Goal: Information Seeking & Learning: Learn about a topic

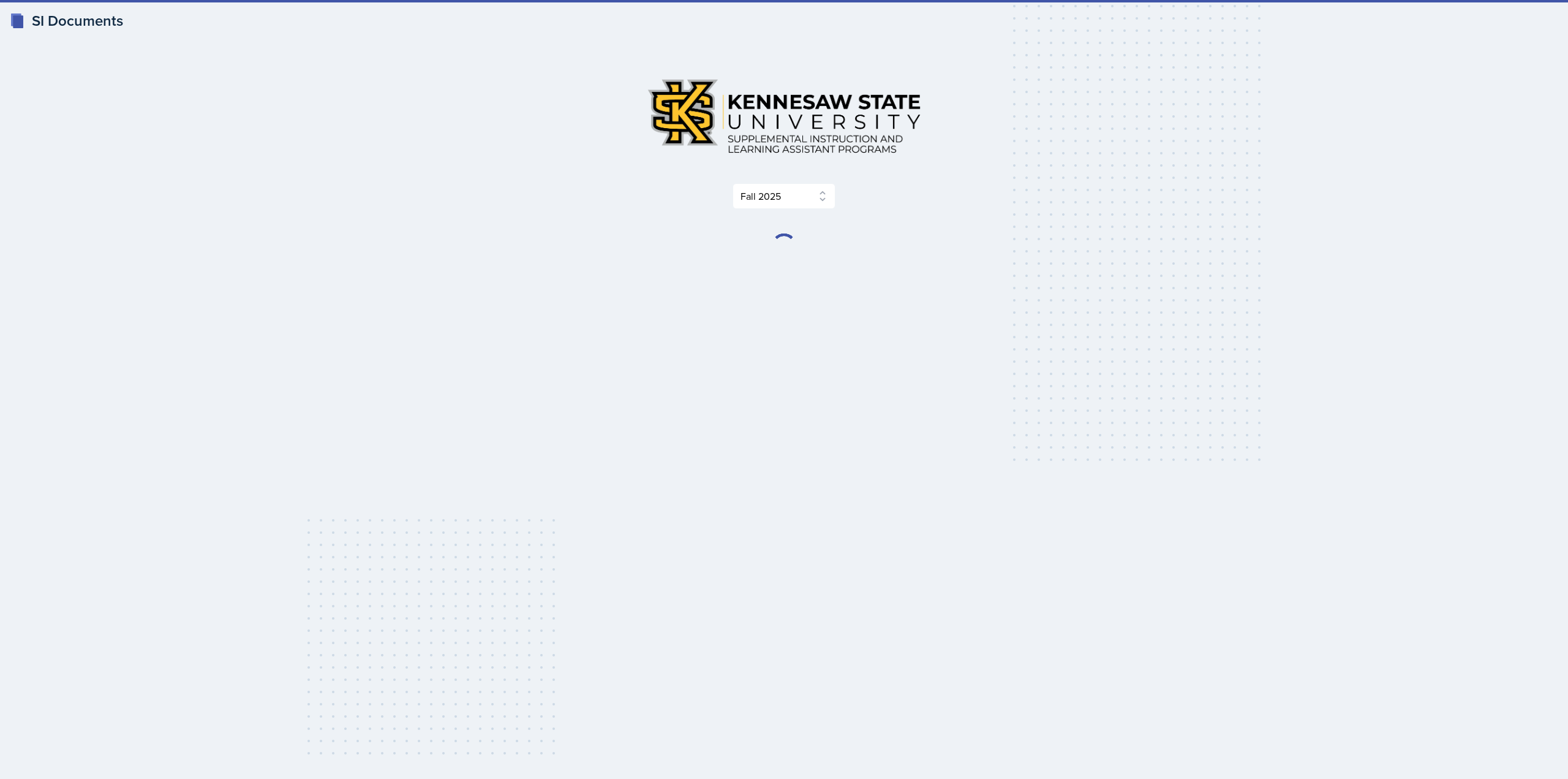
select select "2bed604d-1099-4043-b1bc-2365e8740244"
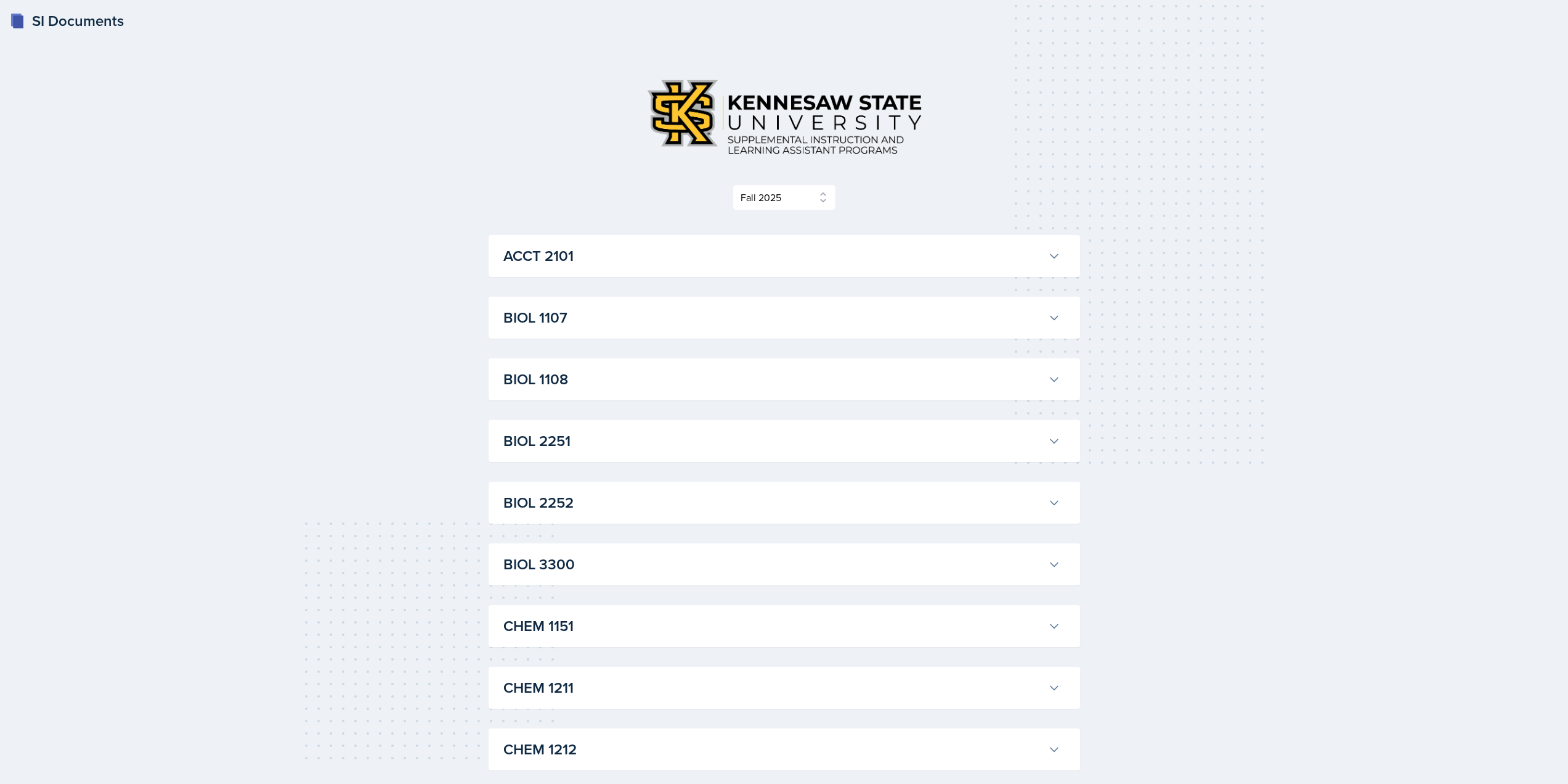
click at [627, 320] on h3 "BIOL 1107" at bounding box center [773, 317] width 539 height 22
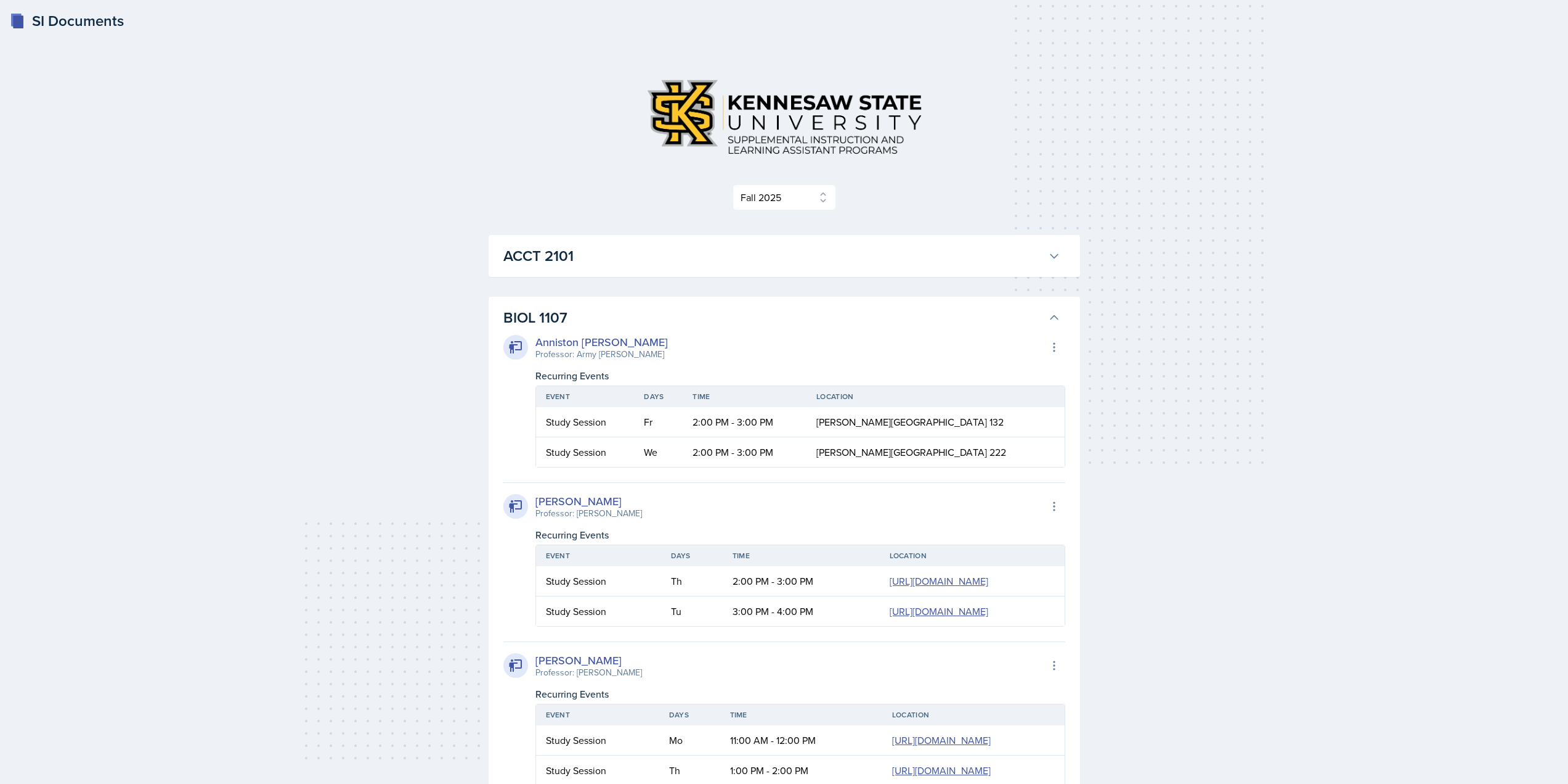
click at [977, 325] on h3 "BIOL 1107" at bounding box center [773, 317] width 539 height 22
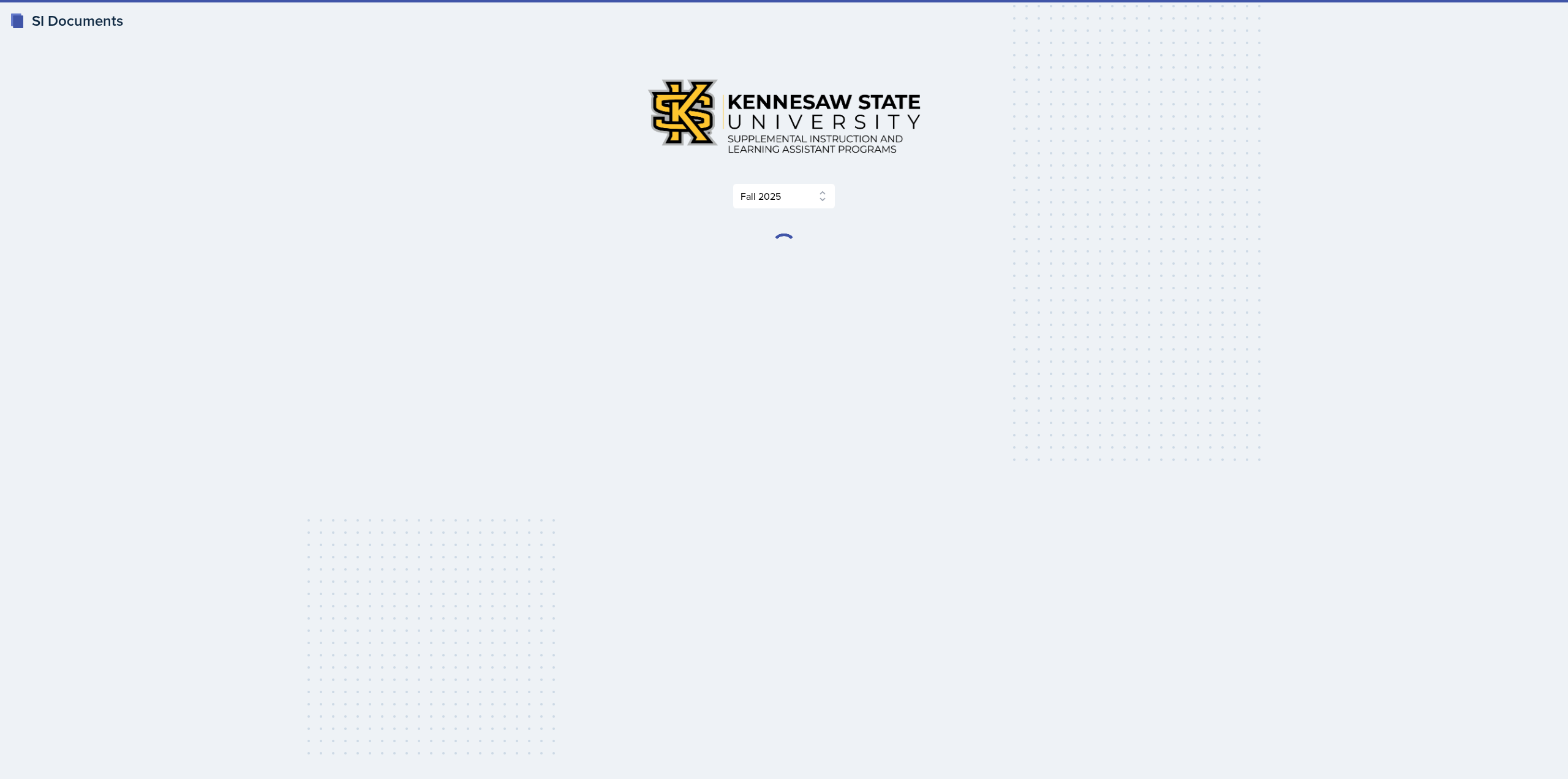
select select "2bed604d-1099-4043-b1bc-2365e8740244"
